Goal: Information Seeking & Learning: Understand process/instructions

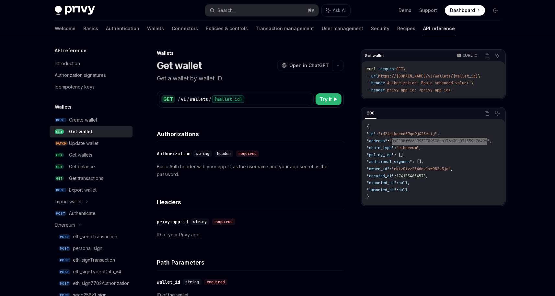
scroll to position [50, 0]
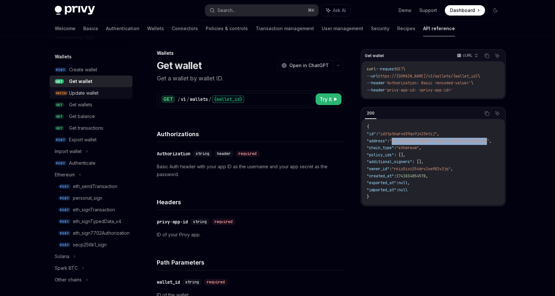
click at [68, 93] on link "PATCH Update wallet" at bounding box center [91, 93] width 83 height 12
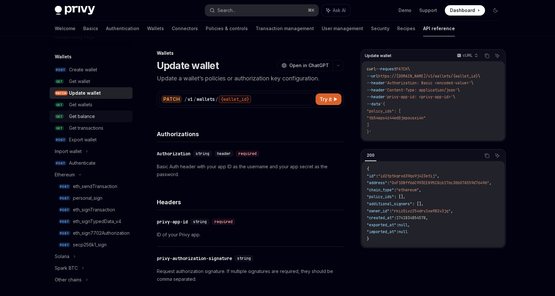
click at [84, 117] on div "Get balance" at bounding box center [82, 116] width 26 height 8
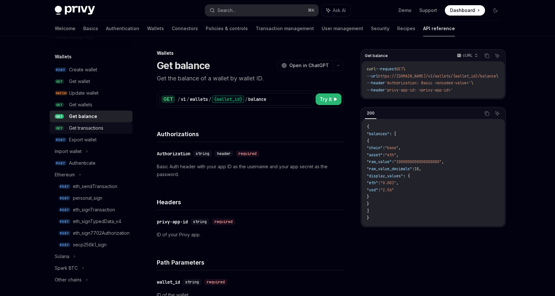
click at [89, 129] on div "Get transactions" at bounding box center [86, 128] width 34 height 8
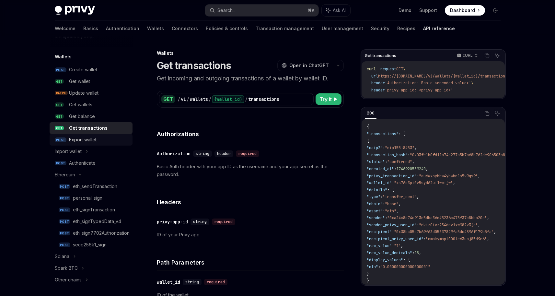
click at [92, 144] on link "POST Export wallet" at bounding box center [91, 140] width 83 height 12
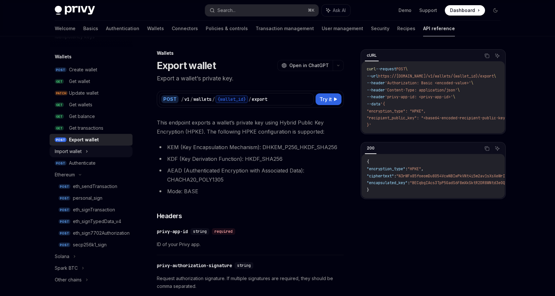
click at [102, 153] on div "Import wallet" at bounding box center [91, 151] width 83 height 12
type textarea "*"
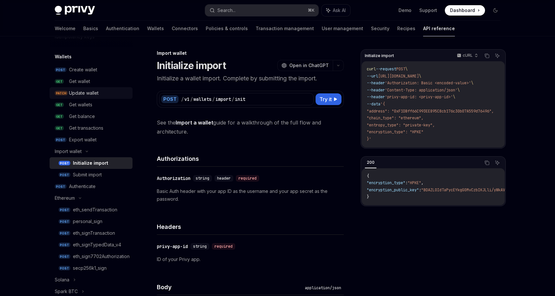
click at [95, 95] on div "Update wallet" at bounding box center [83, 93] width 29 height 8
click at [100, 69] on div "Create wallet" at bounding box center [99, 70] width 60 height 8
click at [100, 64] on link "POST Create wallet" at bounding box center [91, 70] width 83 height 12
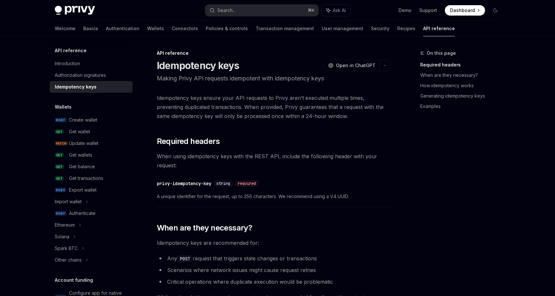
click at [89, 181] on div "Get transactions" at bounding box center [86, 178] width 34 height 8
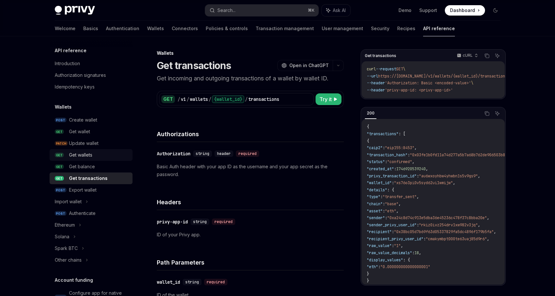
click at [81, 157] on div "Get wallets" at bounding box center [80, 155] width 23 height 8
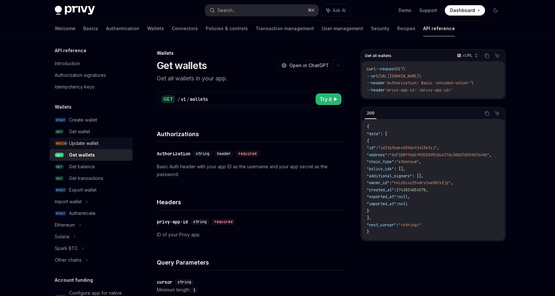
click at [81, 144] on div "Update wallet" at bounding box center [83, 143] width 29 height 8
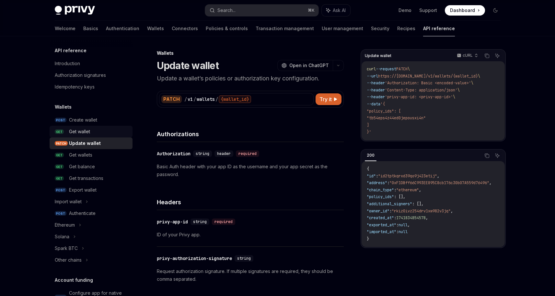
click at [85, 126] on link "GET Get wallet" at bounding box center [91, 132] width 83 height 12
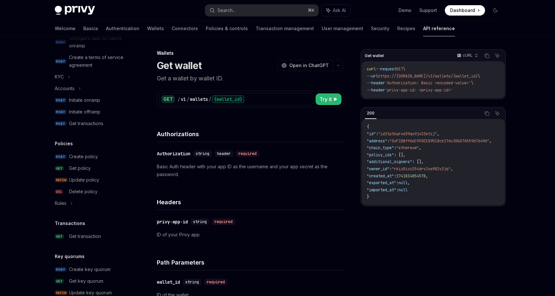
scroll to position [22, 0]
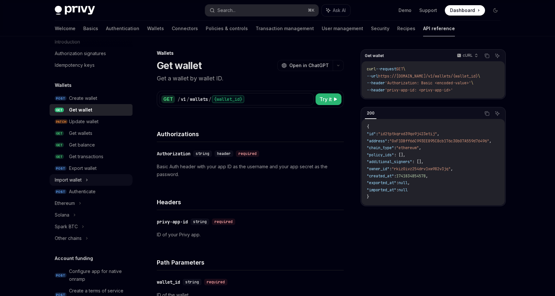
click at [87, 180] on icon at bounding box center [86, 180] width 3 height 8
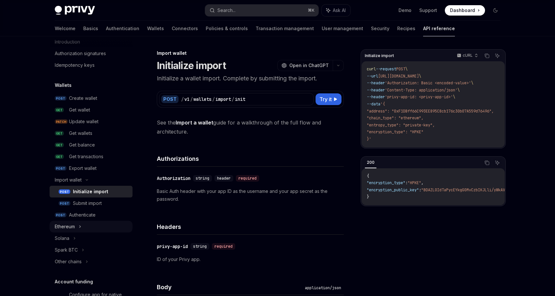
click at [87, 222] on div "Ethereum" at bounding box center [91, 226] width 83 height 12
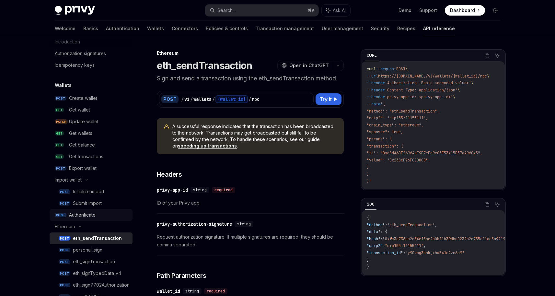
scroll to position [147, 0]
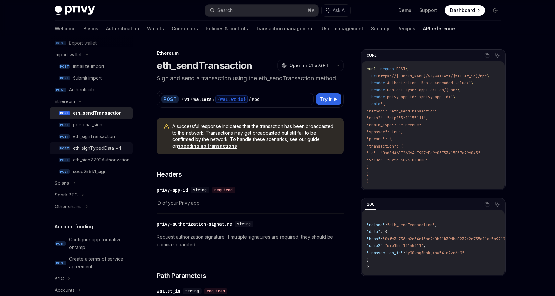
click at [99, 142] on link "POST eth_signTypedData_v4" at bounding box center [91, 148] width 83 height 12
type textarea "*"
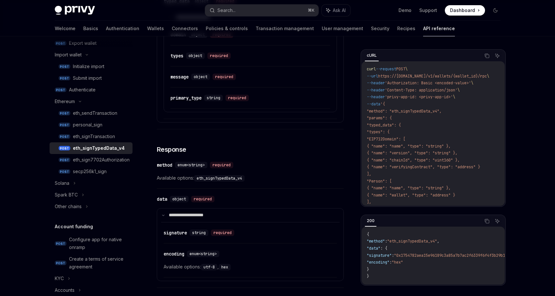
scroll to position [372, 0]
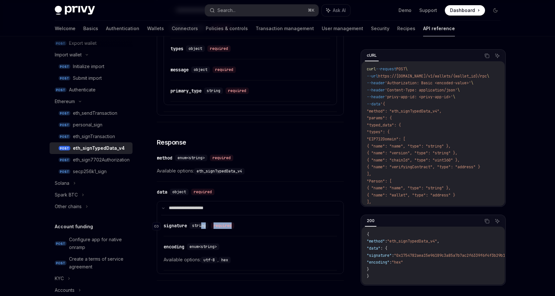
drag, startPoint x: 202, startPoint y: 226, endPoint x: 249, endPoint y: 226, distance: 46.6
click at [249, 226] on div "​ signature string required" at bounding box center [246, 225] width 167 height 8
drag, startPoint x: 241, startPoint y: 226, endPoint x: 161, endPoint y: 225, distance: 79.6
click at [163, 225] on div "​ signature string required" at bounding box center [246, 225] width 167 height 8
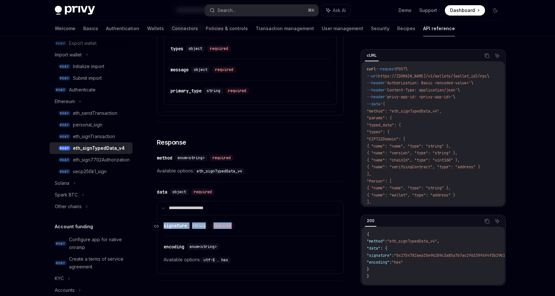
click at [185, 227] on div "signature" at bounding box center [174, 225] width 23 height 6
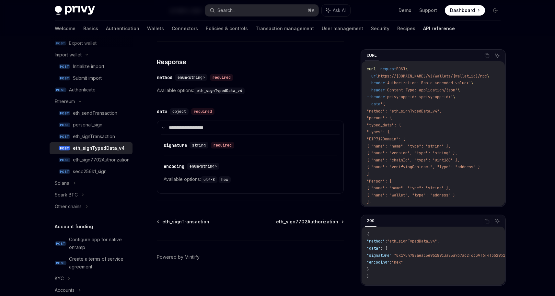
scroll to position [452, 0]
drag, startPoint x: 206, startPoint y: 179, endPoint x: 245, endPoint y: 183, distance: 39.7
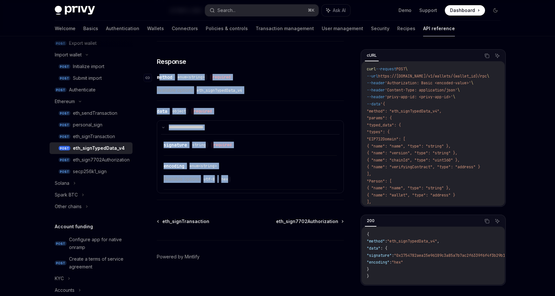
drag, startPoint x: 233, startPoint y: 168, endPoint x: 159, endPoint y: 76, distance: 117.9
click at [159, 76] on div "method" at bounding box center [165, 77] width 16 height 6
drag, startPoint x: 160, startPoint y: 77, endPoint x: 309, endPoint y: 193, distance: 188.7
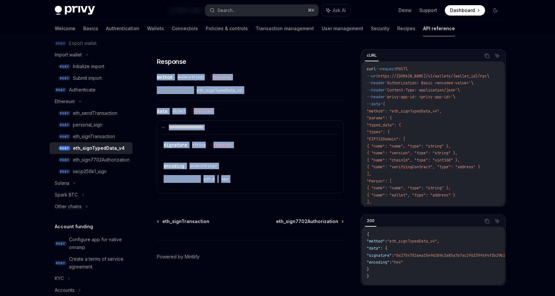
click at [309, 193] on div "**********" at bounding box center [250, 152] width 187 height 96
